Goal: Task Accomplishment & Management: Use online tool/utility

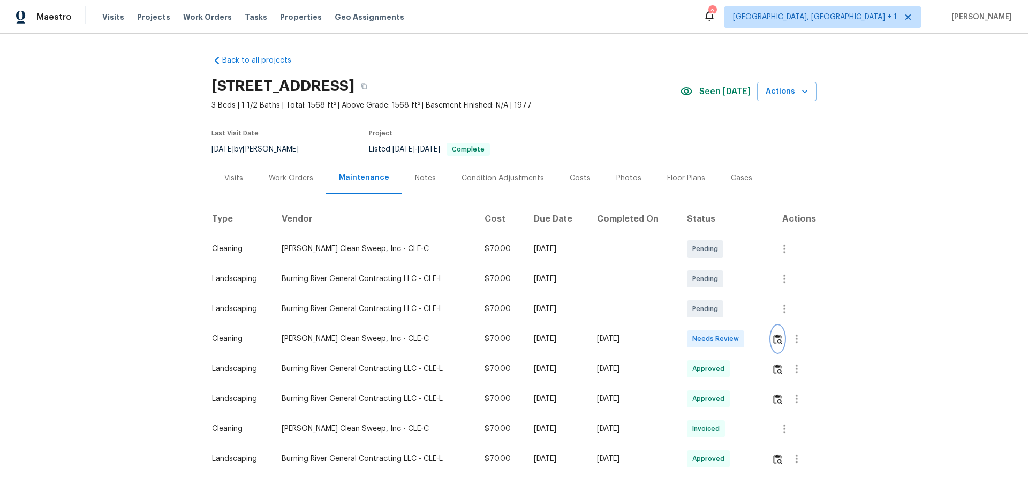
click at [777, 345] on button "button" at bounding box center [778, 339] width 12 height 26
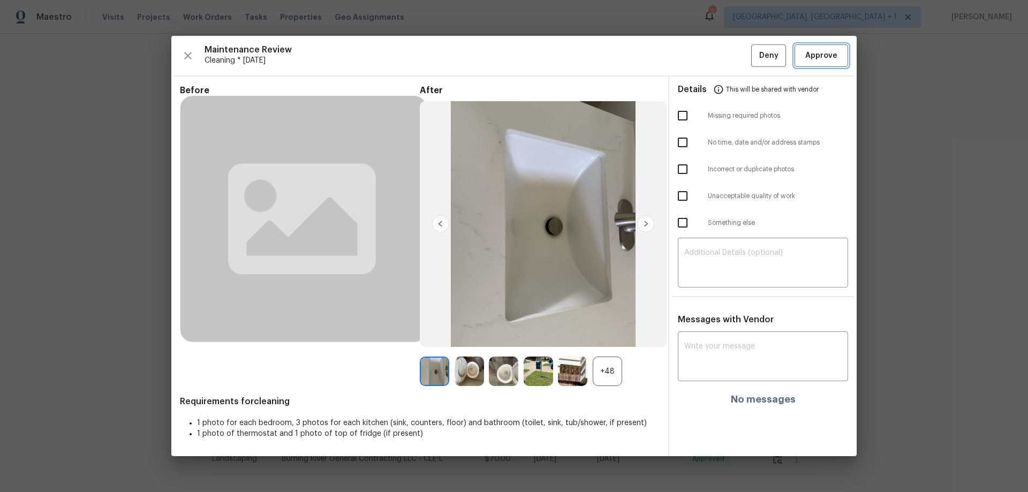
click at [815, 58] on span "Approve" at bounding box center [821, 55] width 32 height 13
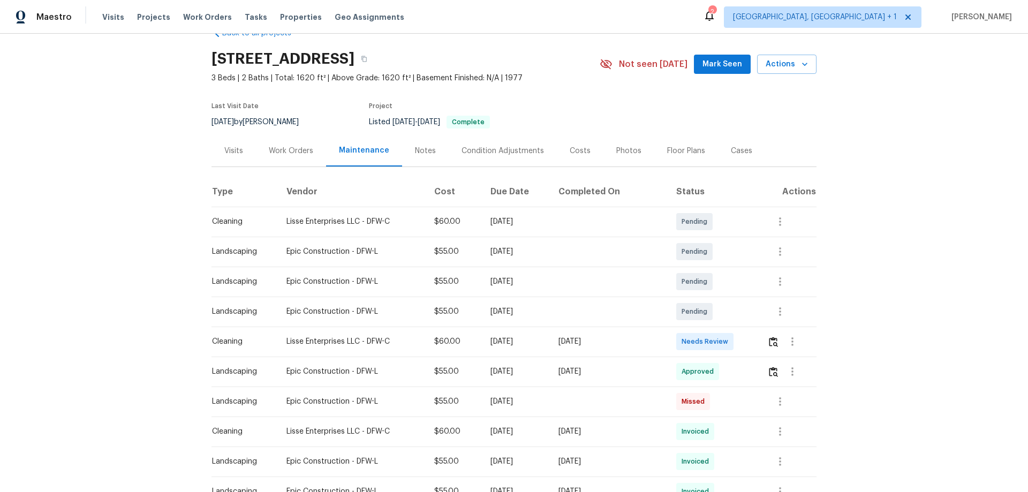
scroll to position [54, 0]
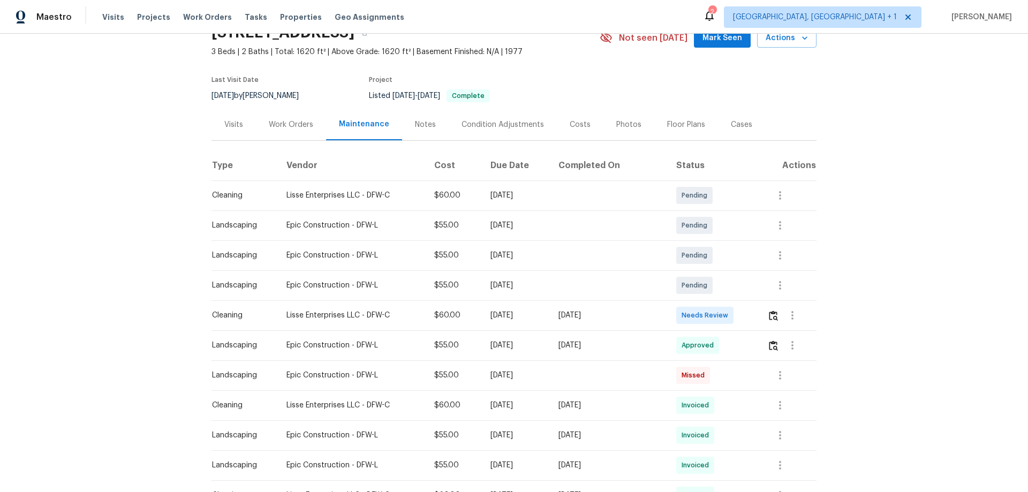
click at [731, 308] on td at bounding box center [788, 315] width 58 height 30
click at [731, 309] on button "button" at bounding box center [773, 316] width 12 height 26
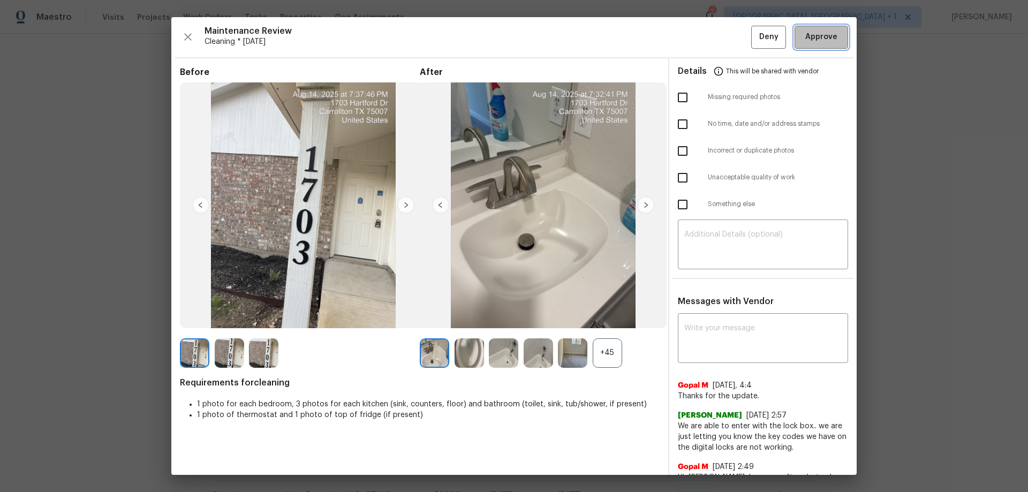
click at [731, 27] on button "Approve" at bounding box center [822, 37] width 54 height 23
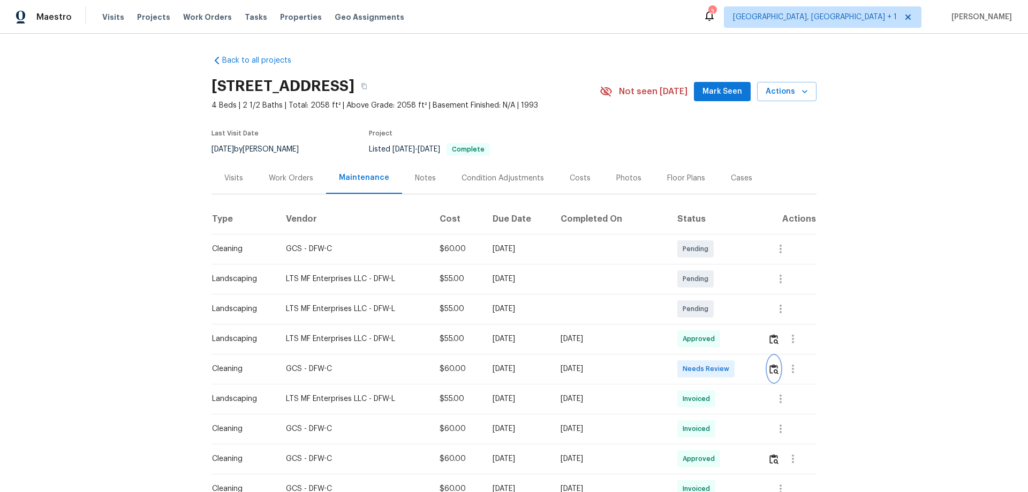
click at [731, 324] on button "button" at bounding box center [774, 369] width 12 height 26
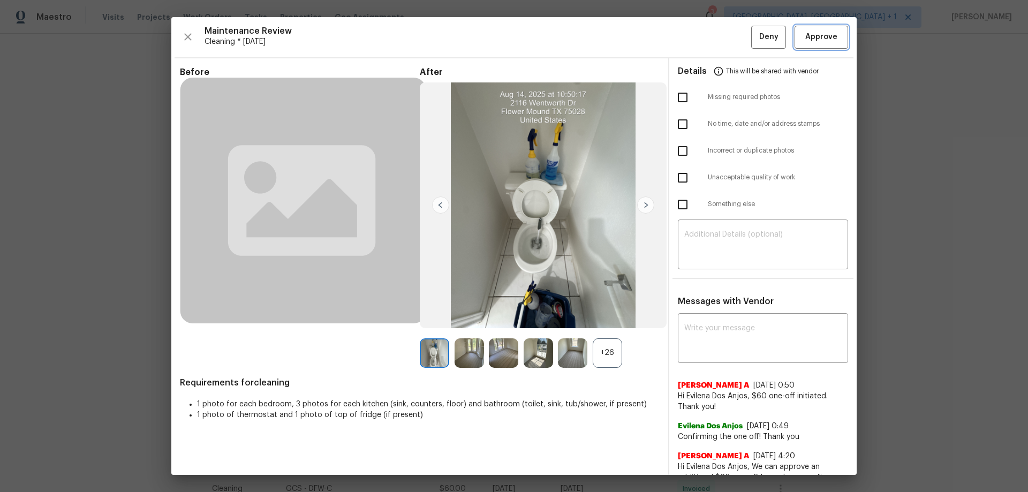
click at [731, 33] on span "Approve" at bounding box center [821, 37] width 32 height 13
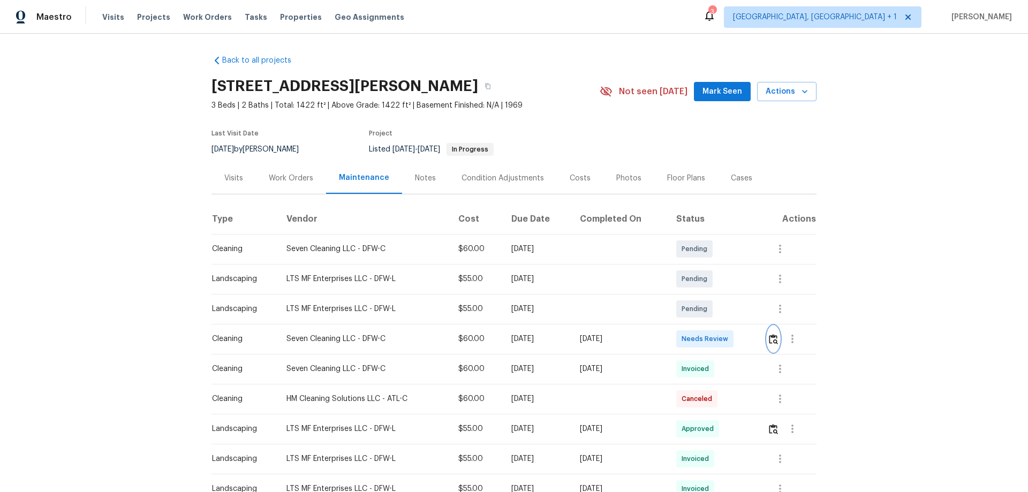
click at [731, 324] on button "button" at bounding box center [773, 339] width 12 height 26
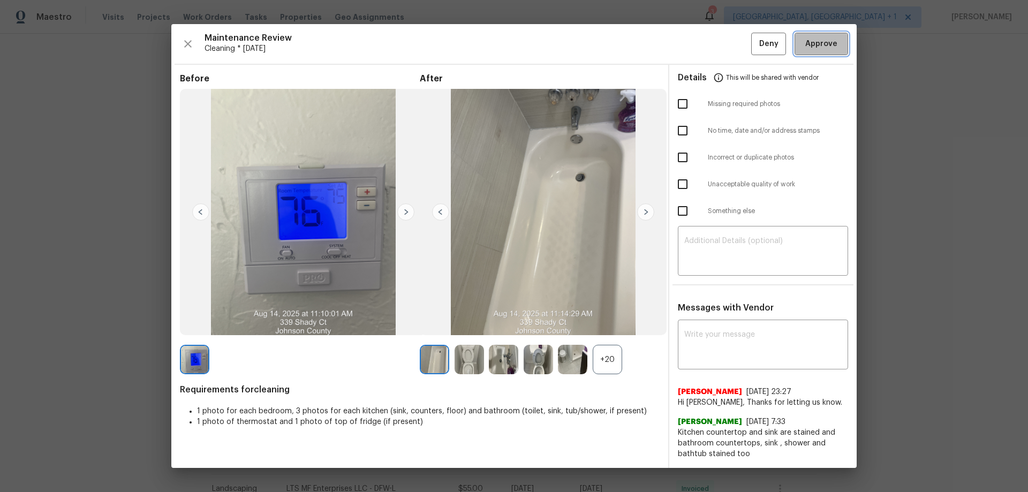
click at [731, 51] on button "Approve" at bounding box center [822, 44] width 54 height 23
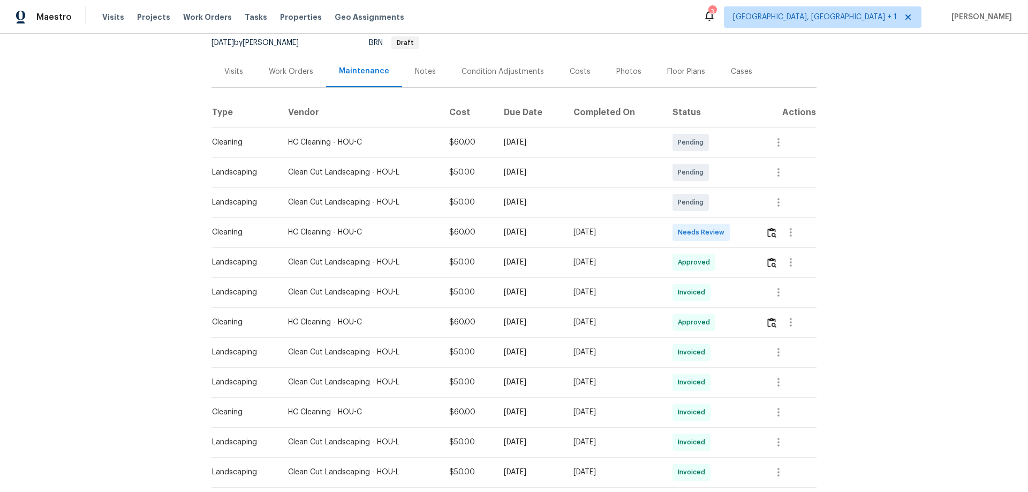
scroll to position [107, 0]
click at [731, 228] on td at bounding box center [786, 232] width 59 height 30
click at [731, 232] on td at bounding box center [786, 232] width 59 height 30
click at [731, 232] on div at bounding box center [791, 232] width 50 height 26
click at [731, 228] on img "button" at bounding box center [771, 232] width 9 height 10
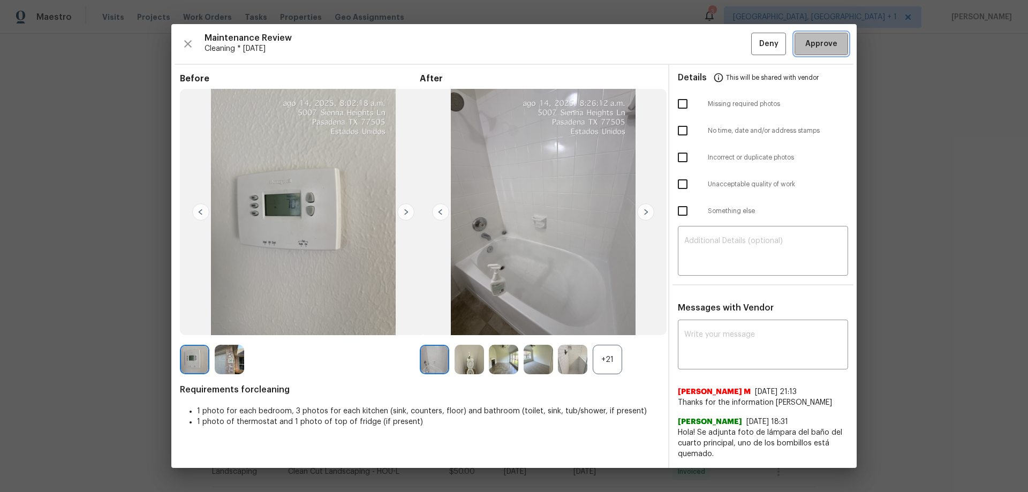
click at [731, 52] on button "Approve" at bounding box center [822, 44] width 54 height 23
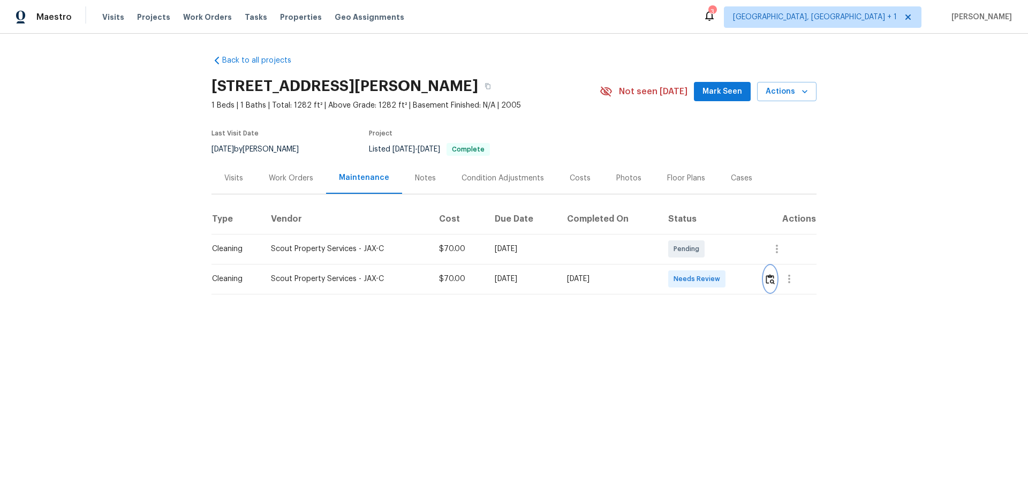
click at [772, 282] on img "button" at bounding box center [770, 279] width 9 height 10
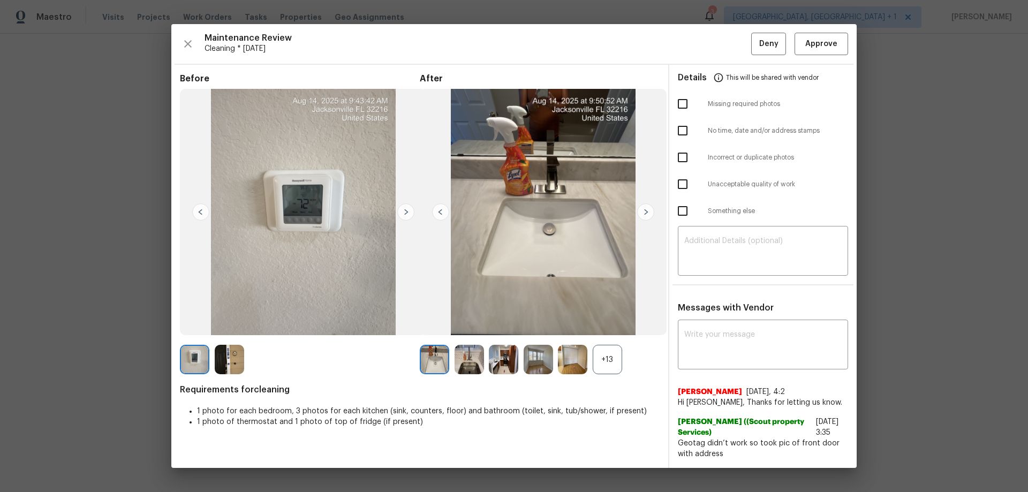
click at [840, 32] on div "Maintenance Review Cleaning * Mon, Aug 11 Deny Approve Before After +13 Require…" at bounding box center [513, 246] width 685 height 444
click at [830, 41] on span "Approve" at bounding box center [821, 43] width 32 height 13
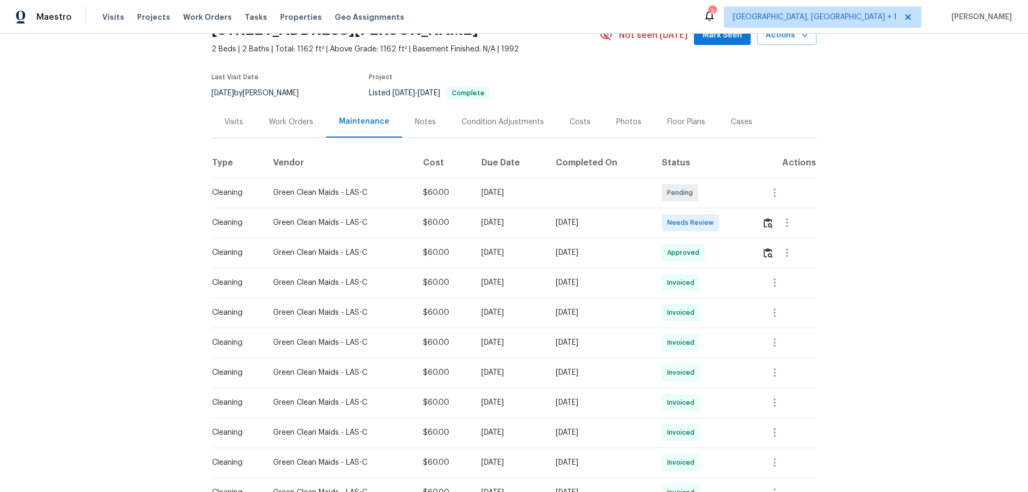
scroll to position [107, 0]
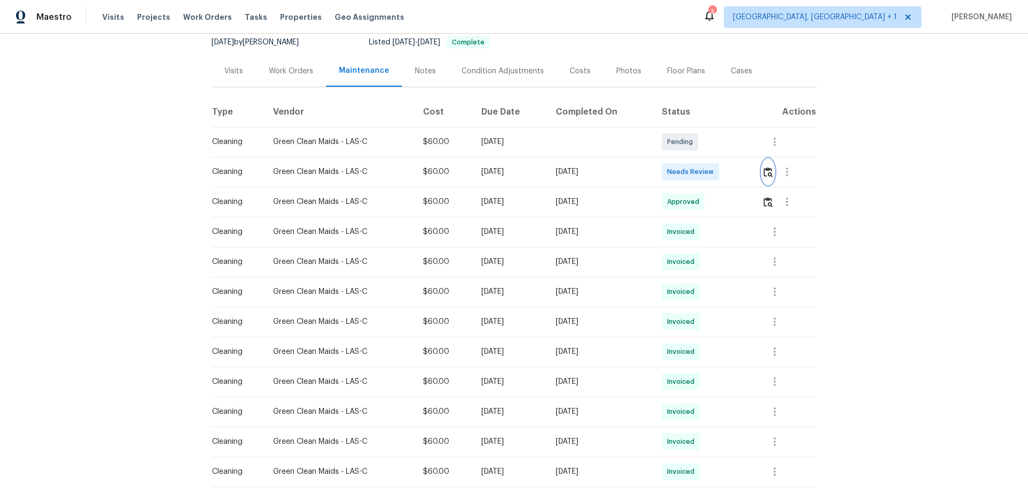
click at [731, 177] on button "button" at bounding box center [768, 172] width 12 height 26
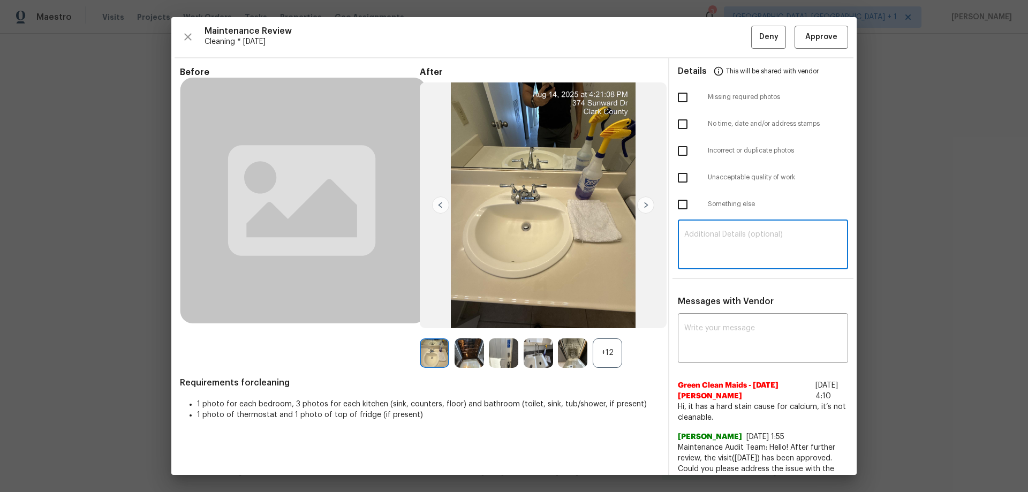
click at [702, 252] on textarea at bounding box center [762, 246] width 157 height 30
paste textarea "Maintenance Audit Team: Hello! Unfortunately, this cleaning visit completed on …"
type textarea "Maintenance Audit Team: Hello! Unfortunately, this cleaning visit completed on …"
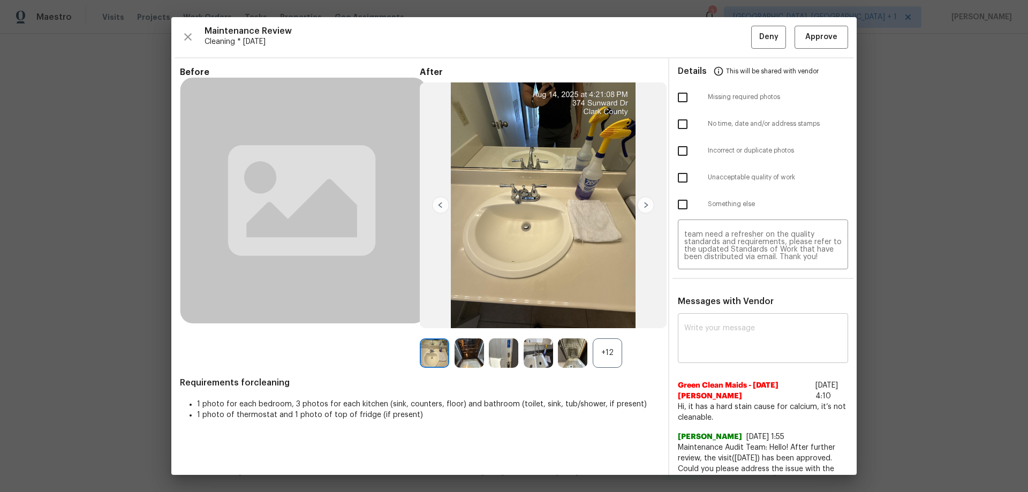
click at [685, 322] on div "x ​" at bounding box center [763, 339] width 170 height 47
paste textarea "Maintenance Audit Team: Hello! Unfortunately, this cleaning visit completed on …"
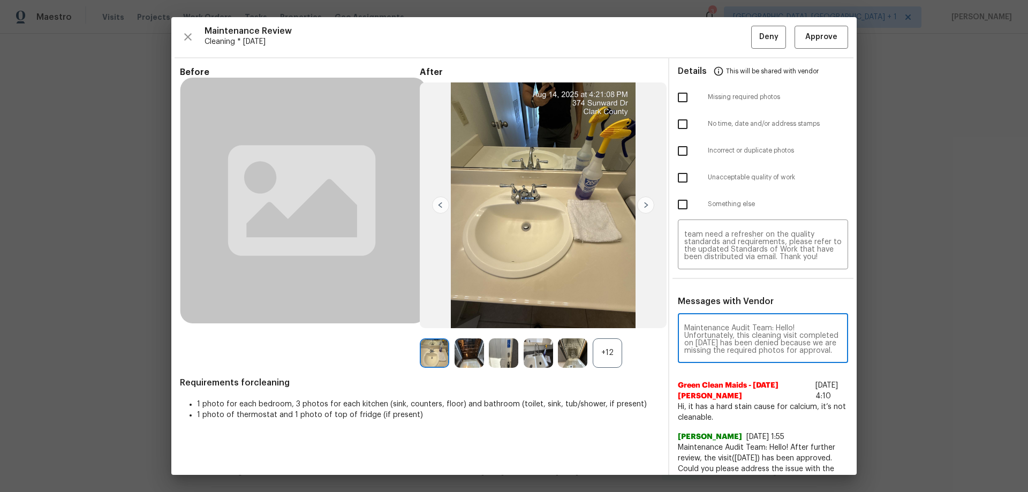
scroll to position [142, 0]
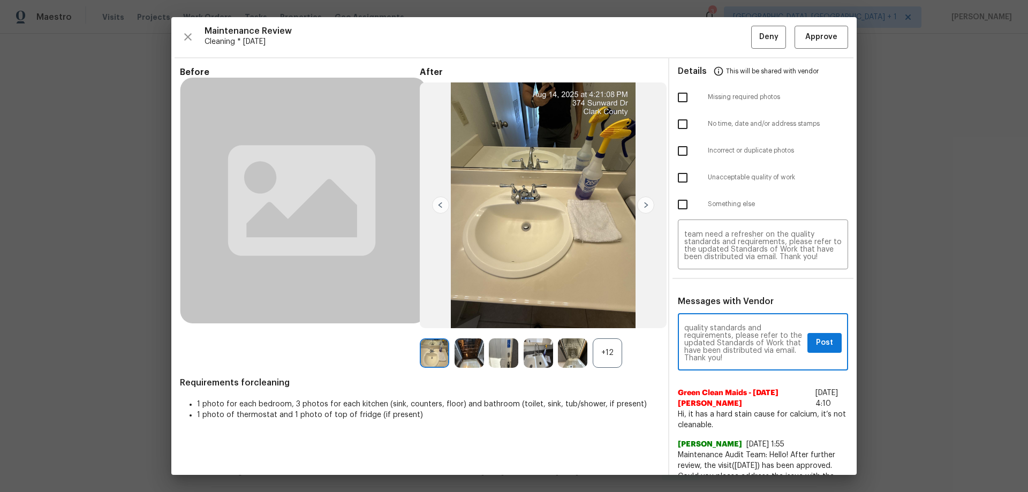
type textarea "Maintenance Audit Team: Hello! Unfortunately, this cleaning visit completed on …"
click at [671, 93] on input "checkbox" at bounding box center [682, 97] width 22 height 22
checkbox input "true"
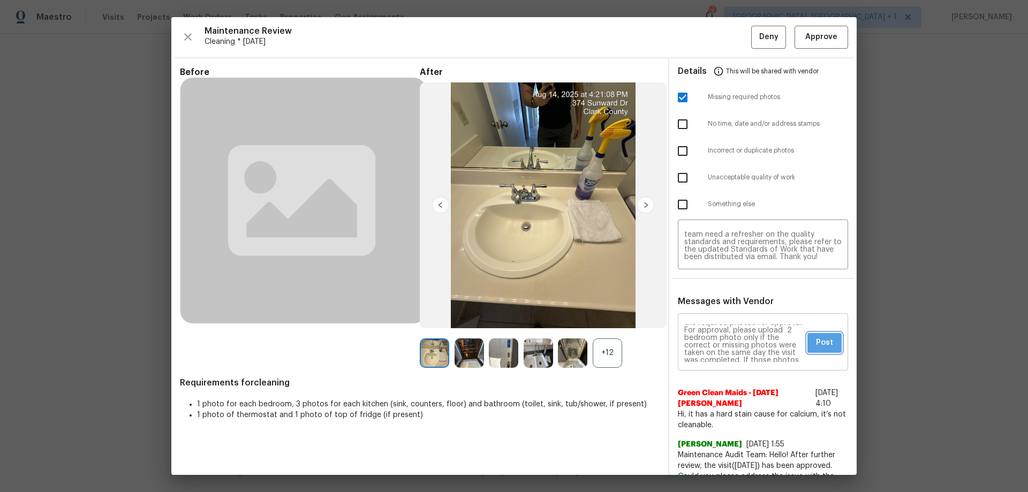
click at [731, 324] on span "Post" at bounding box center [824, 342] width 17 height 13
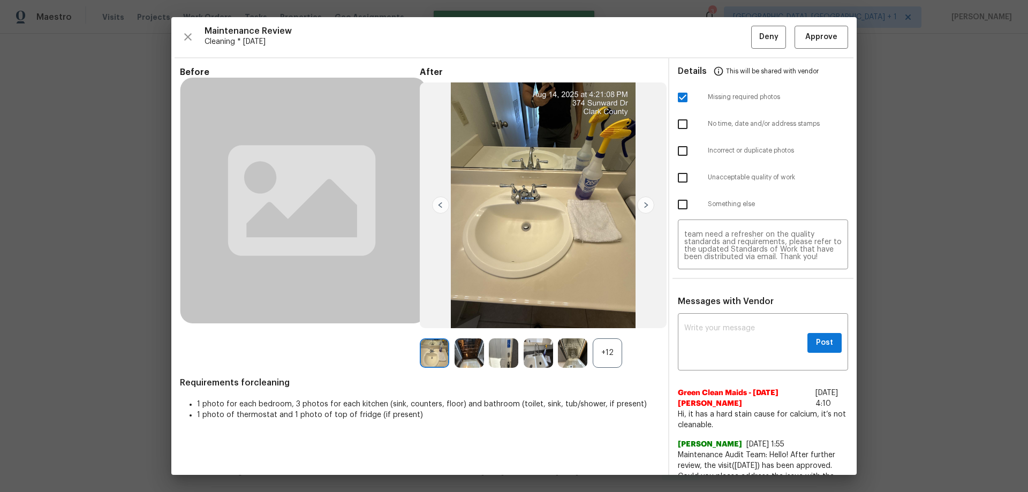
scroll to position [0, 0]
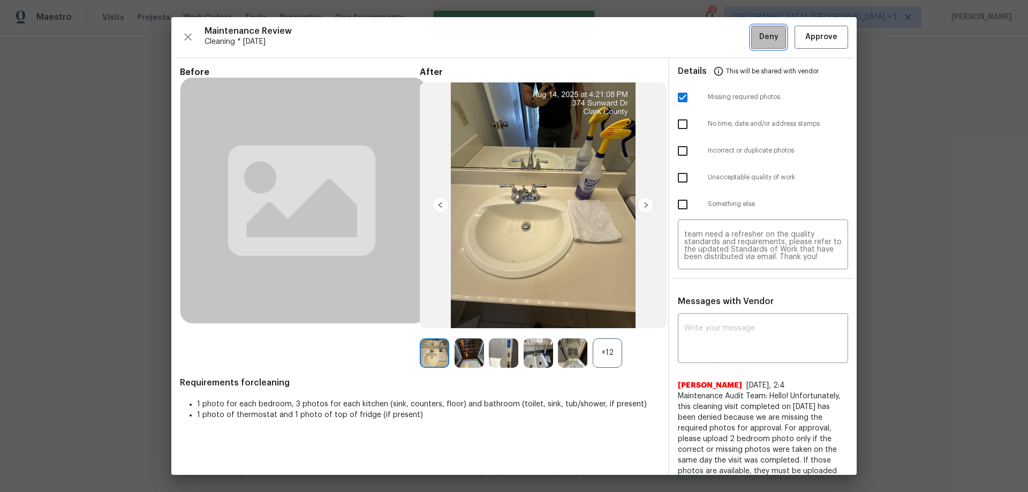
click at [731, 44] on button "Deny" at bounding box center [768, 37] width 35 height 23
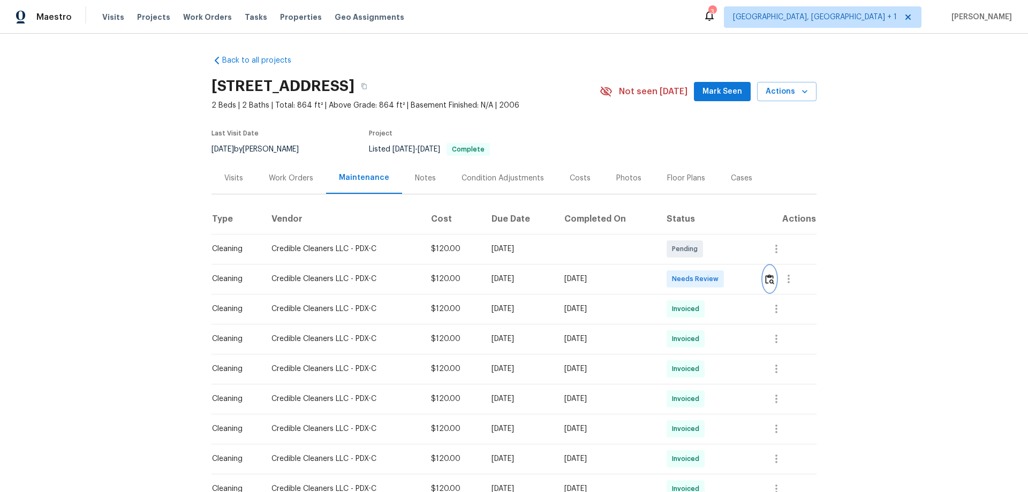
click at [731, 282] on button "button" at bounding box center [770, 279] width 12 height 26
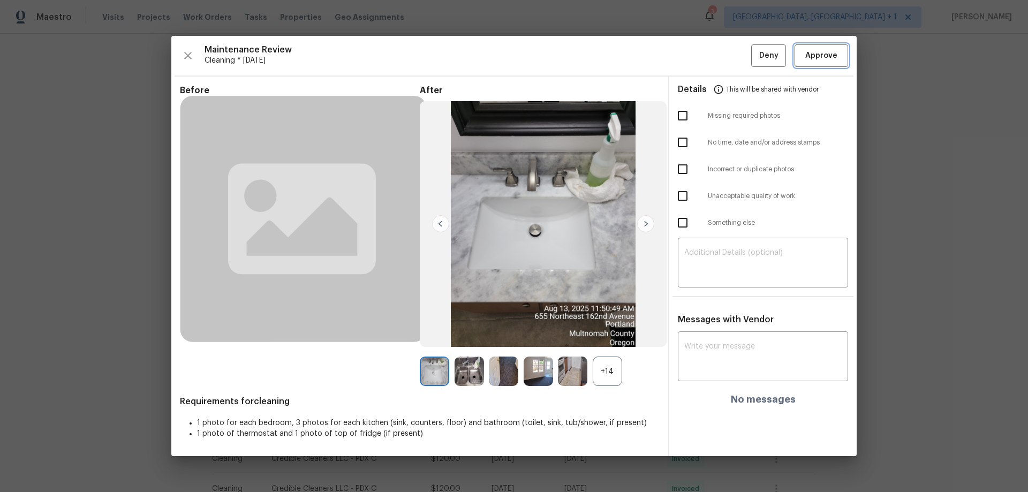
click at [731, 55] on span "Approve" at bounding box center [821, 55] width 32 height 13
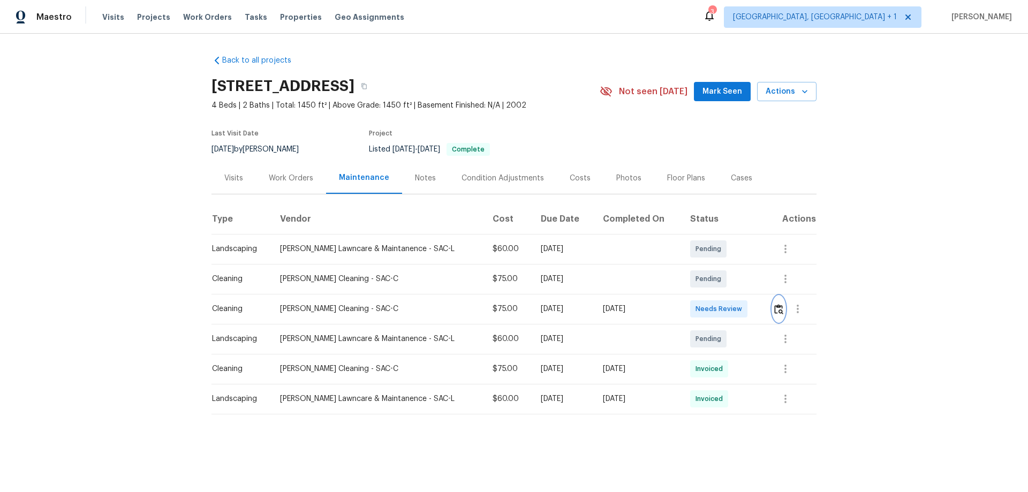
click at [731, 318] on button "button" at bounding box center [779, 309] width 12 height 26
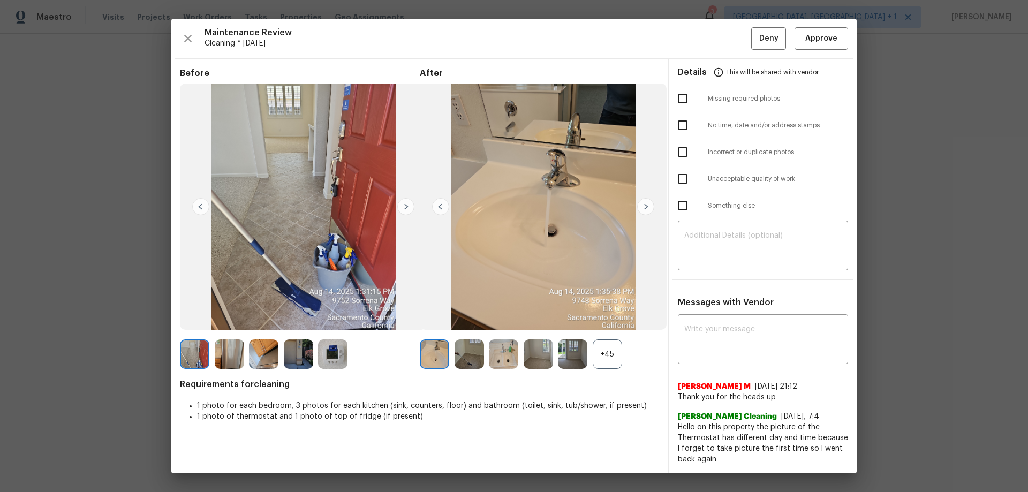
click at [731, 55] on div "Maintenance Review Cleaning * [DATE] Deny Approve Before After +45 Requirements…" at bounding box center [513, 246] width 685 height 455
click at [731, 42] on span "Approve" at bounding box center [821, 38] width 32 height 13
